Goal: Task Accomplishment & Management: Use online tool/utility

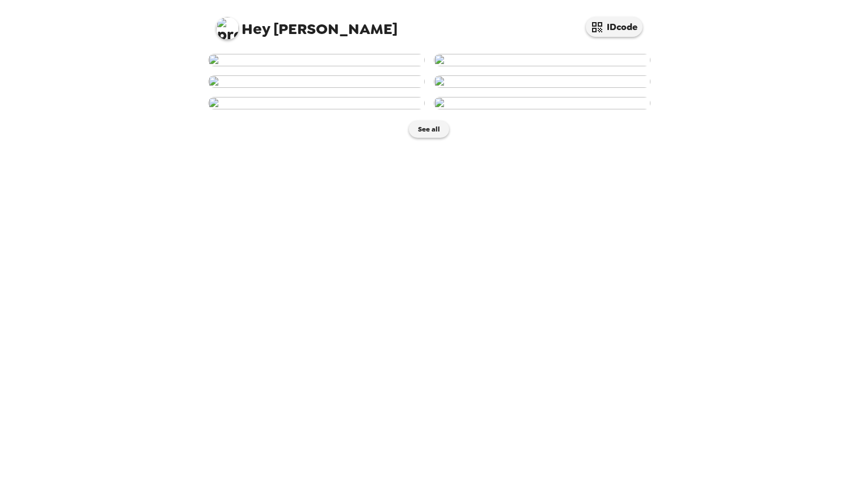
click at [575, 66] on img at bounding box center [542, 60] width 217 height 12
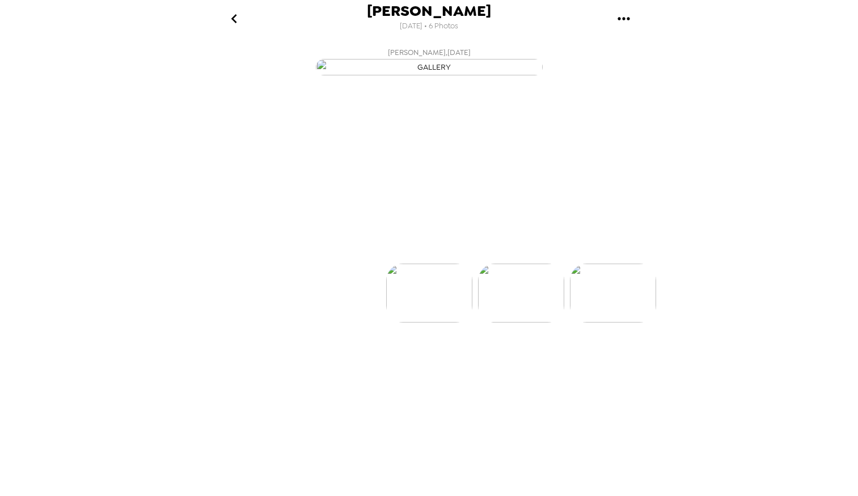
scroll to position [0, 91]
click at [423, 250] on p "Backdrops" at bounding box center [416, 244] width 52 height 14
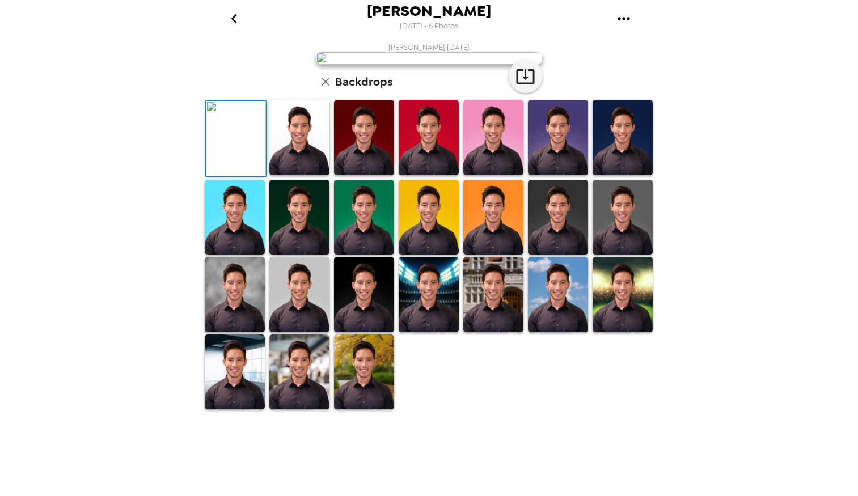
scroll to position [100, 0]
click at [559, 255] on img at bounding box center [558, 217] width 60 height 75
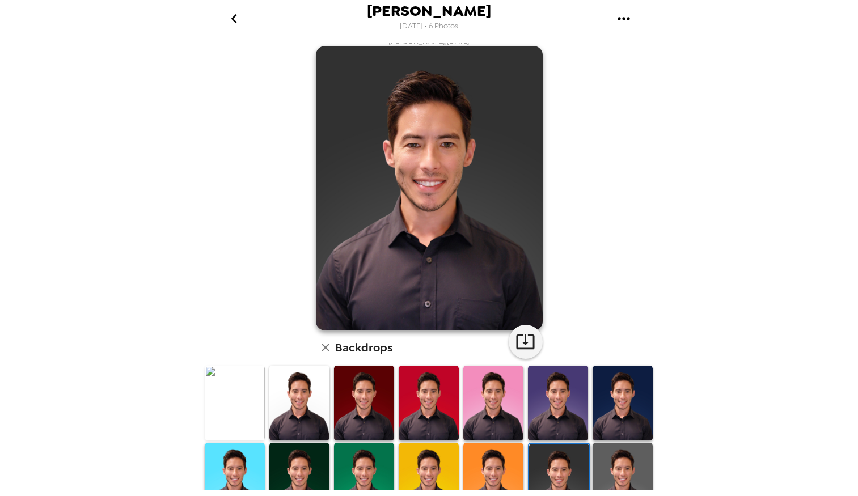
scroll to position [6, 0]
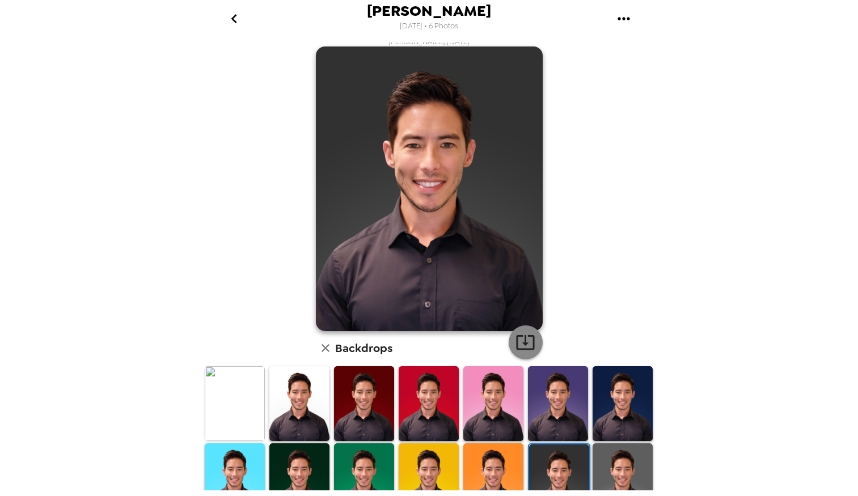
click at [519, 343] on icon "button" at bounding box center [525, 343] width 18 height 15
click at [473, 451] on img at bounding box center [494, 481] width 60 height 75
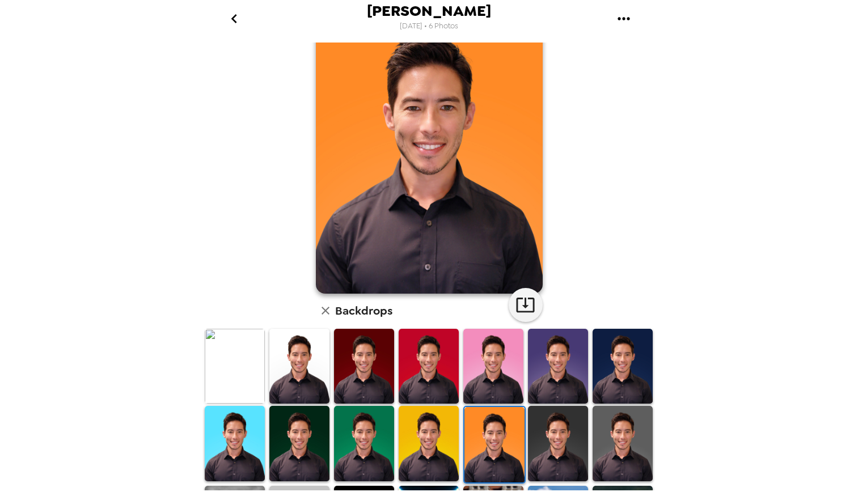
scroll to position [40, 0]
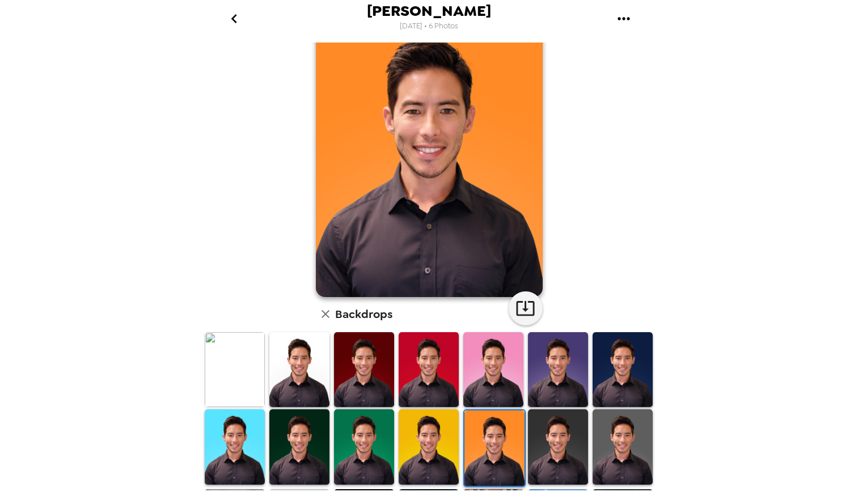
click at [612, 422] on img at bounding box center [623, 447] width 60 height 75
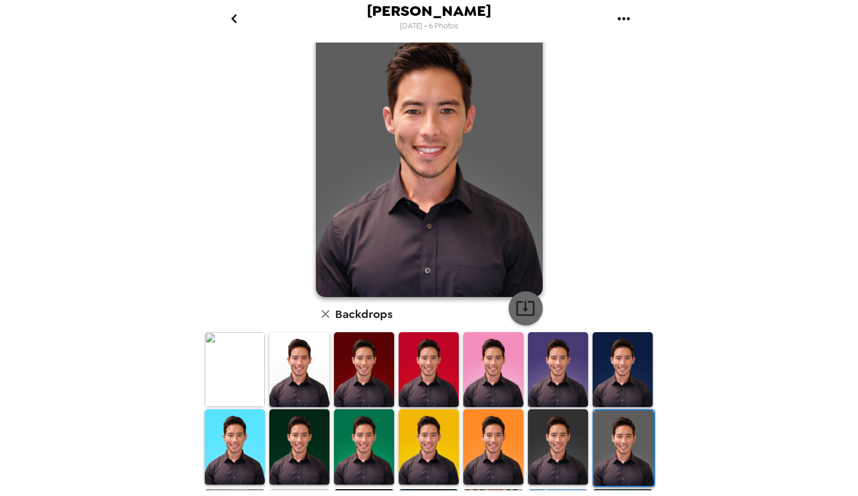
click at [529, 309] on icon "button" at bounding box center [525, 309] width 18 height 15
click at [341, 432] on img at bounding box center [364, 447] width 60 height 75
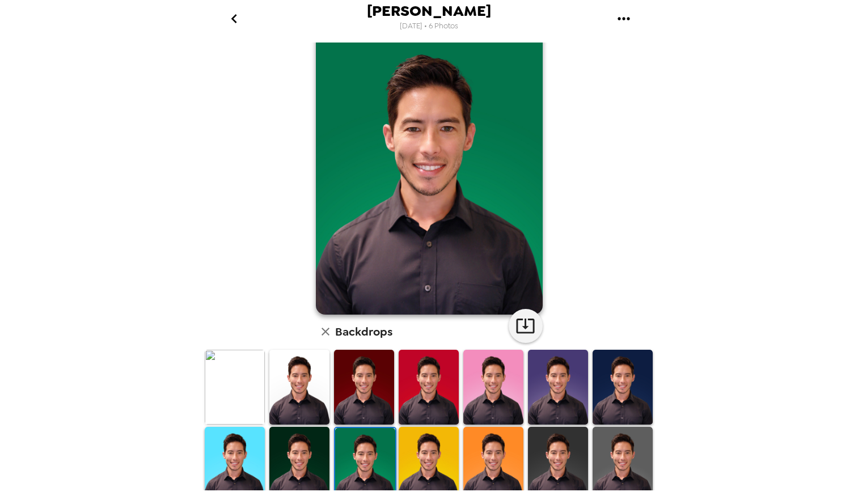
scroll to position [0, 0]
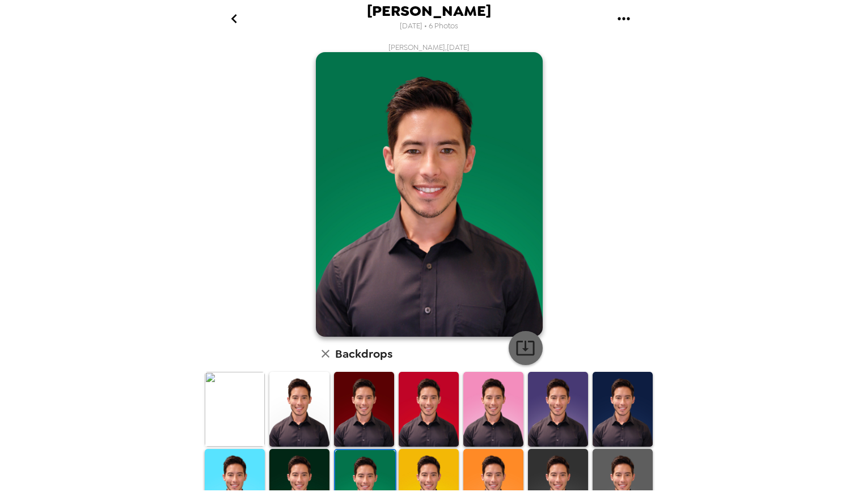
click at [521, 348] on icon "button" at bounding box center [525, 349] width 18 height 15
click at [546, 403] on img at bounding box center [558, 409] width 60 height 75
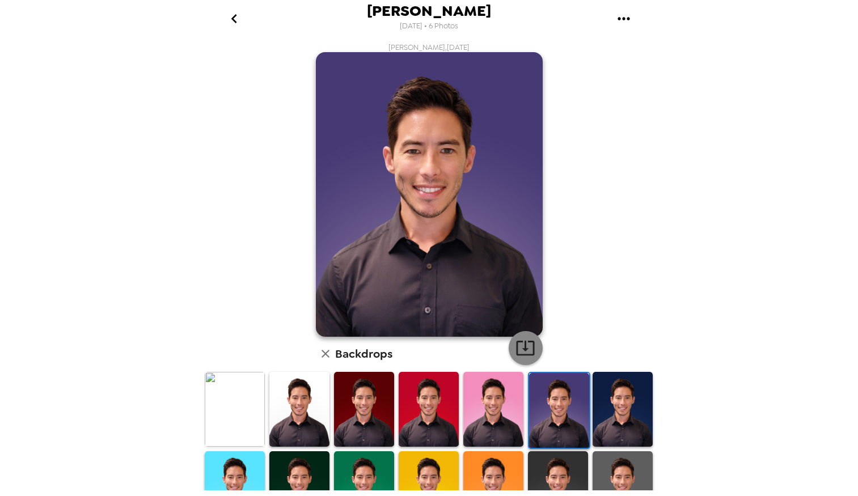
click at [518, 346] on icon "button" at bounding box center [526, 348] width 20 height 20
click at [370, 412] on img at bounding box center [364, 409] width 60 height 75
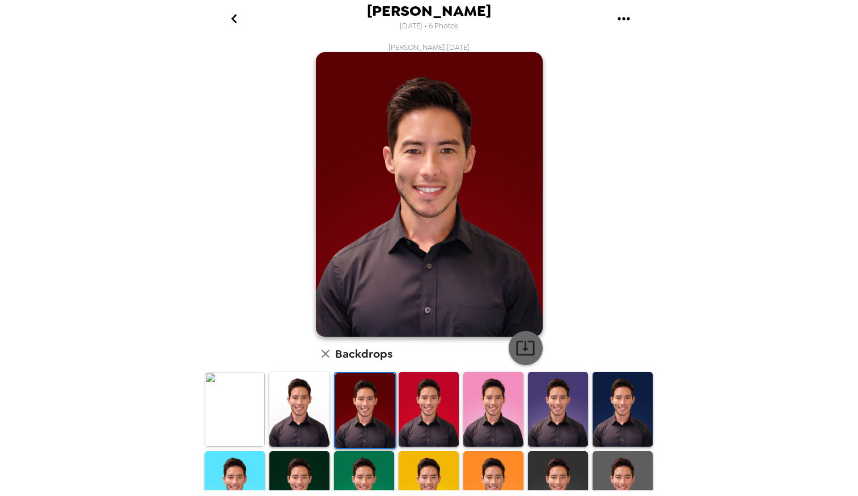
click at [524, 350] on icon "button" at bounding box center [526, 348] width 20 height 20
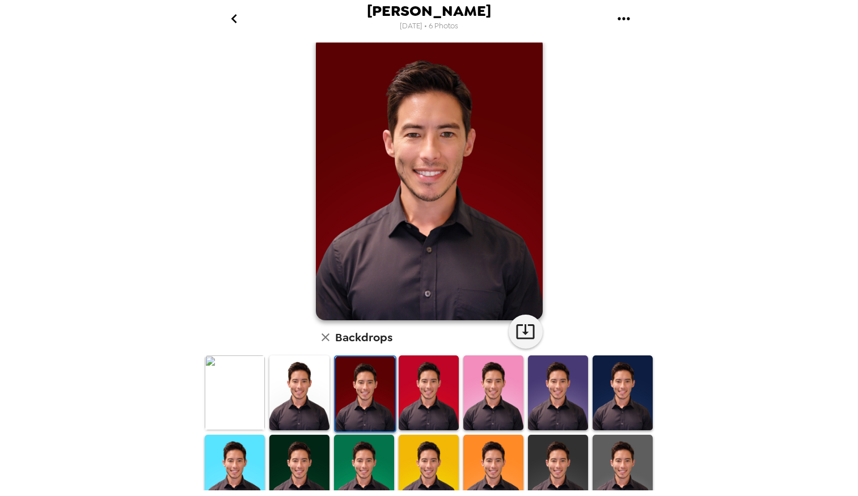
scroll to position [23, 0]
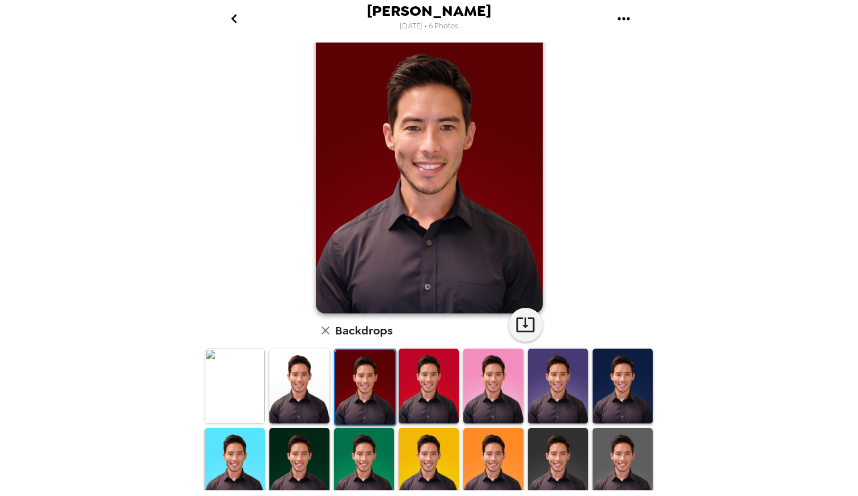
click at [421, 442] on img at bounding box center [429, 465] width 60 height 75
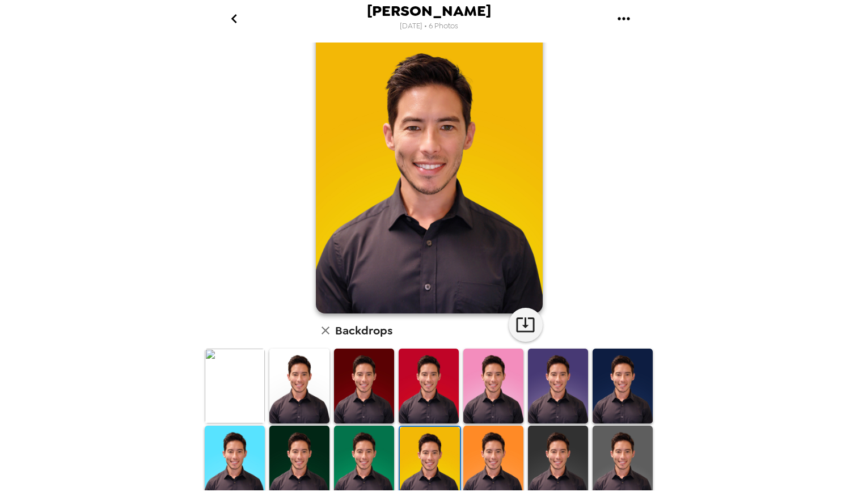
click at [498, 455] on img at bounding box center [494, 463] width 60 height 75
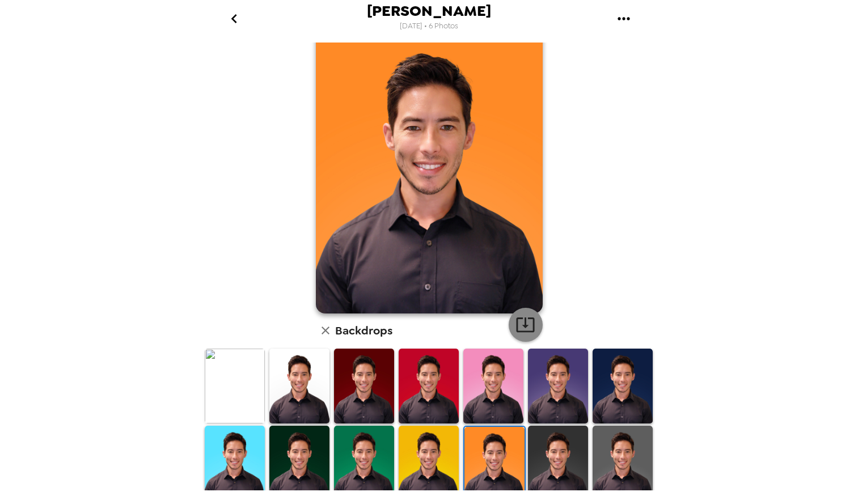
click at [520, 331] on icon "button" at bounding box center [525, 325] width 18 height 15
click at [241, 379] on img at bounding box center [235, 386] width 60 height 75
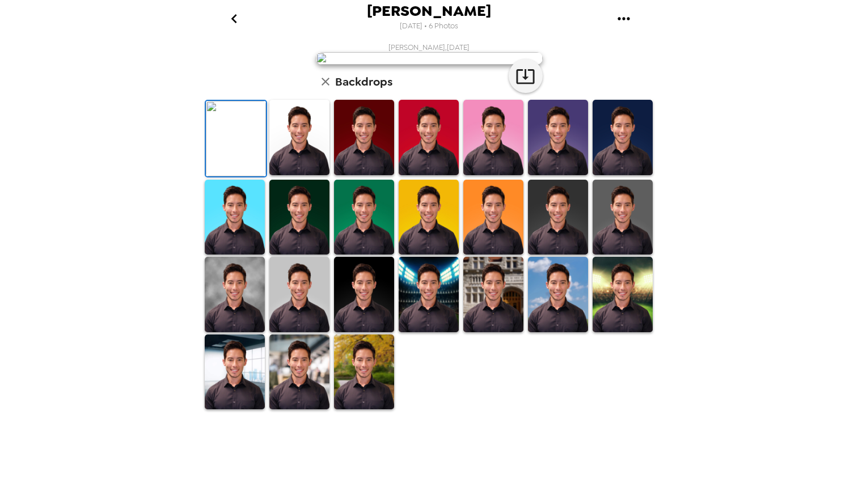
scroll to position [0, 0]
click at [528, 86] on icon "button" at bounding box center [526, 76] width 20 height 20
click at [289, 175] on img at bounding box center [299, 137] width 60 height 75
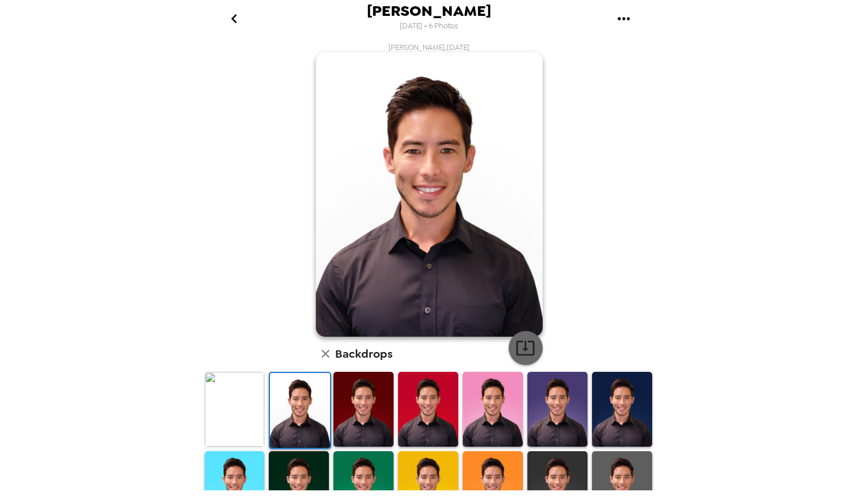
click at [525, 348] on icon "button" at bounding box center [526, 348] width 20 height 20
